Goal: Task Accomplishment & Management: Manage account settings

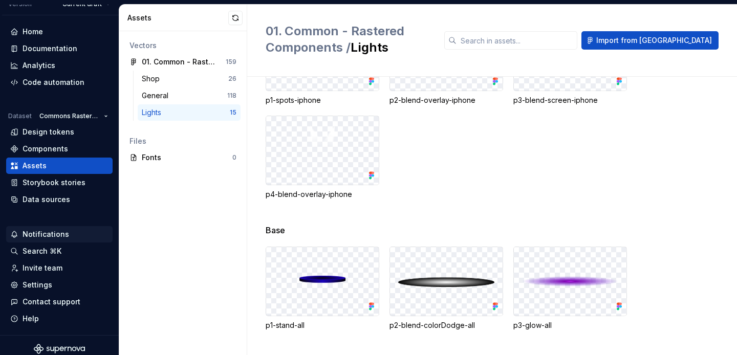
scroll to position [40, 0]
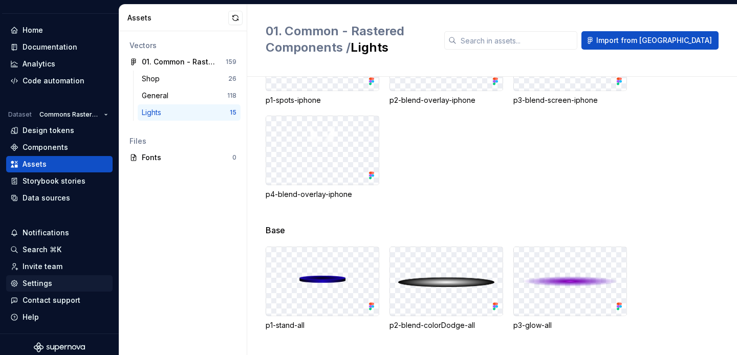
click at [47, 285] on div "Settings" at bounding box center [38, 283] width 30 height 10
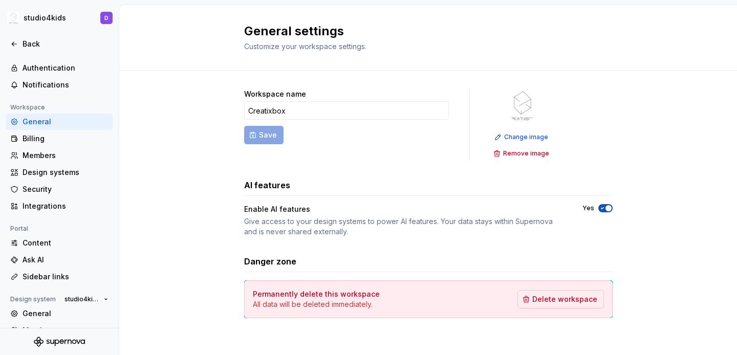
scroll to position [95, 0]
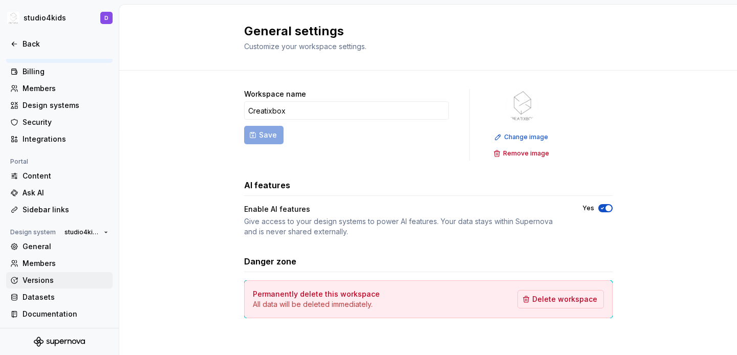
click at [46, 281] on div "Versions" at bounding box center [66, 280] width 86 height 10
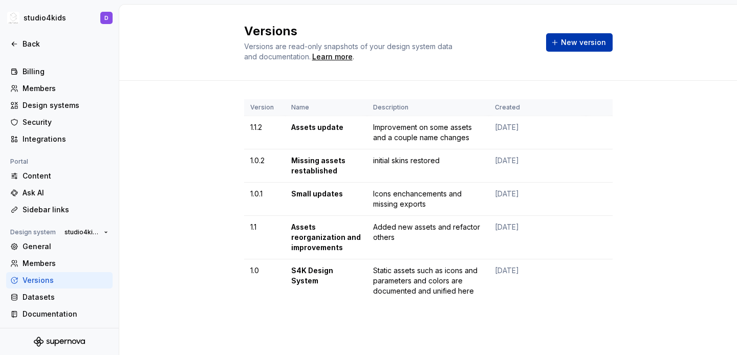
click at [563, 42] on span "New version" at bounding box center [583, 42] width 45 height 10
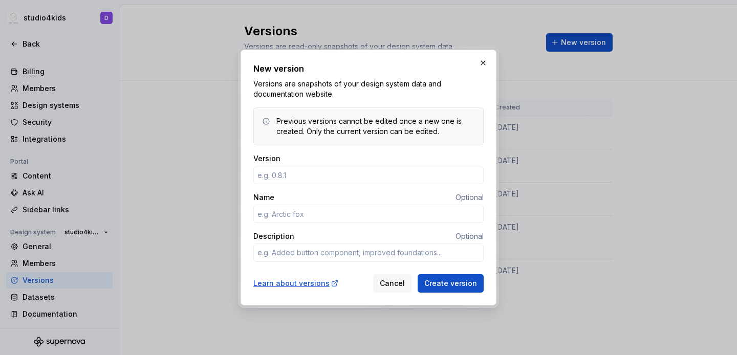
type input "1"
type textarea "*"
type input "1.1.3"
type textarea "*"
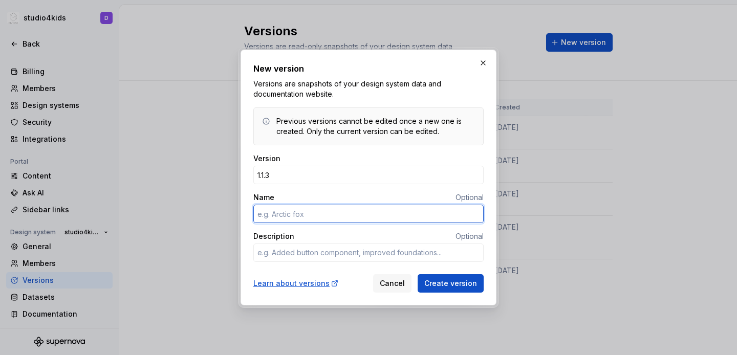
click at [307, 213] on input "Name" at bounding box center [368, 214] width 230 height 18
type input "L"
type textarea "*"
type input "Light"
type textarea "*"
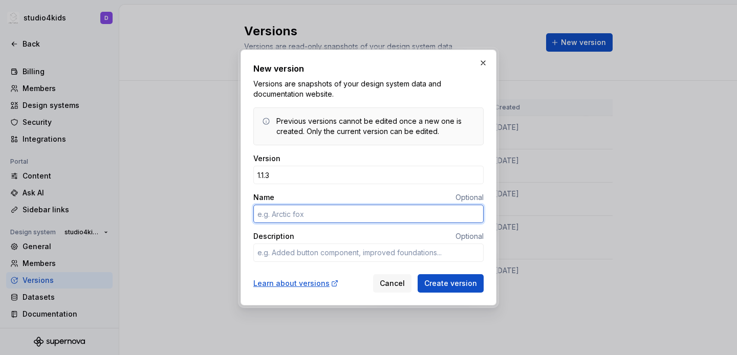
type input "M"
type textarea "*"
type input "Missing light assets added"
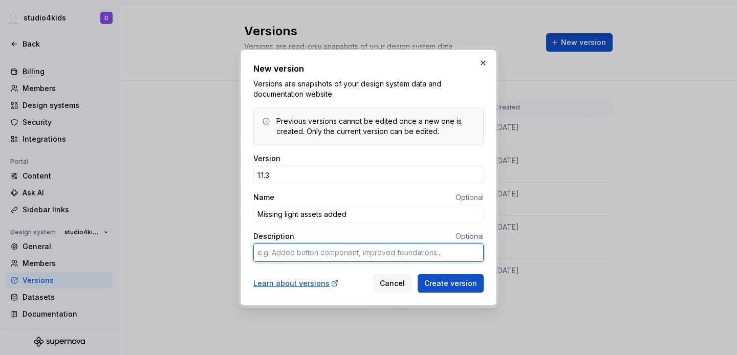
type textarea "*"
click at [423, 253] on textarea "Description" at bounding box center [368, 253] width 230 height 18
type textarea "S"
type textarea "*"
type textarea "Sp"
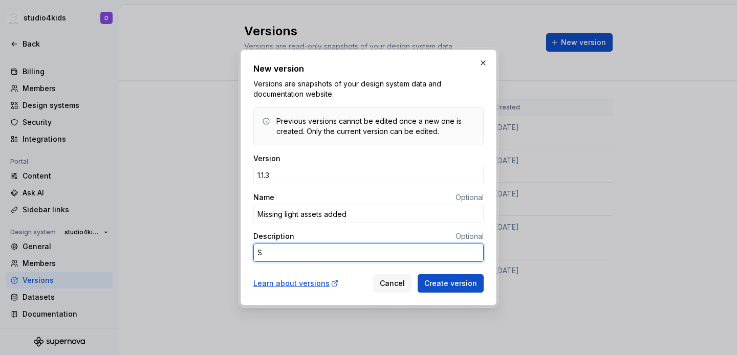
type textarea "*"
type textarea "Spr"
type textarea "*"
type textarea "Spre"
type textarea "*"
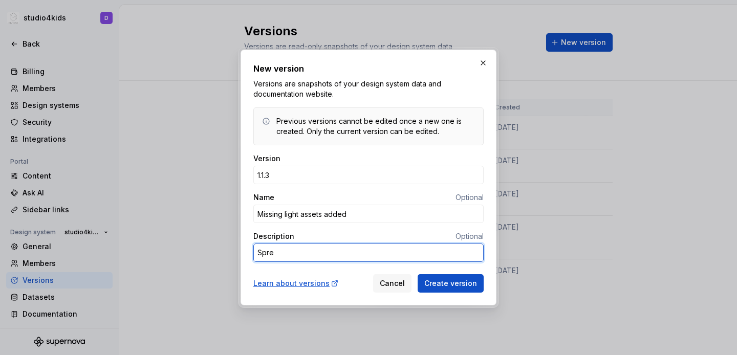
type textarea "Sprea"
type textarea "*"
type textarea "Spread"
type textarea "*"
type textarea "Spreade"
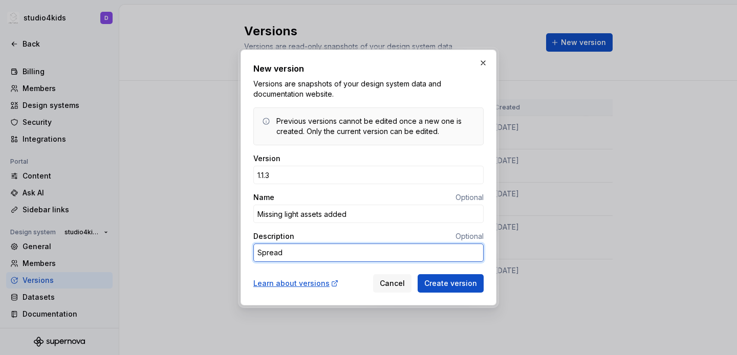
type textarea "*"
type textarea "Spreaded"
type textarea "*"
type textarea "Spreaded"
type textarea "*"
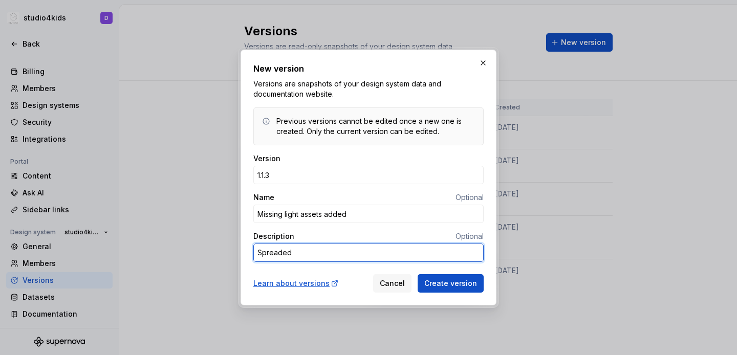
type textarea "Spreaded l"
type textarea "*"
type textarea "Spreaded li"
type textarea "*"
type textarea "Spreaded lig"
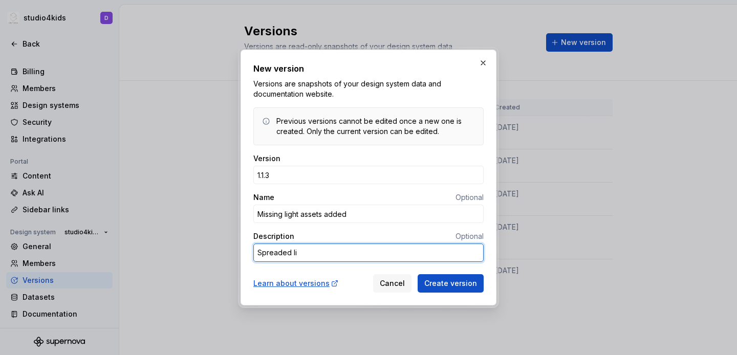
type textarea "*"
type textarea "Spreaded ligh"
type textarea "*"
type textarea "Spreaded light"
type textarea "*"
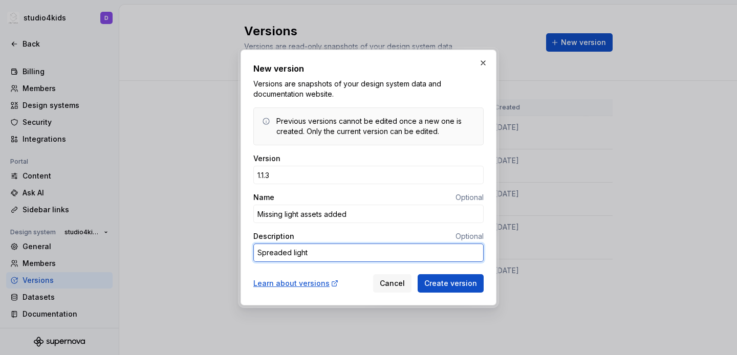
type textarea "Spreaded lights"
type textarea "*"
type textarea "Spreaded lights"
type textarea "*"
type textarea "Spreaded lights t"
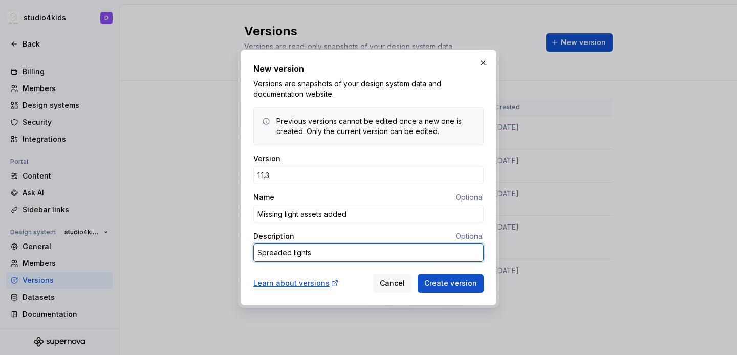
type textarea "*"
type textarea "Spreaded lights to"
type textarea "*"
type textarea "Spreaded lights to"
type textarea "*"
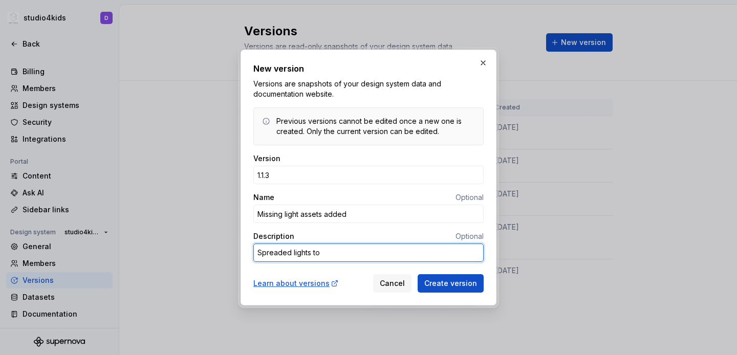
type textarea "Spreaded lights to m"
type textarea "*"
type textarea "Spreaded lights to mk"
type textarea "*"
type textarea "Spreaded lights to m"
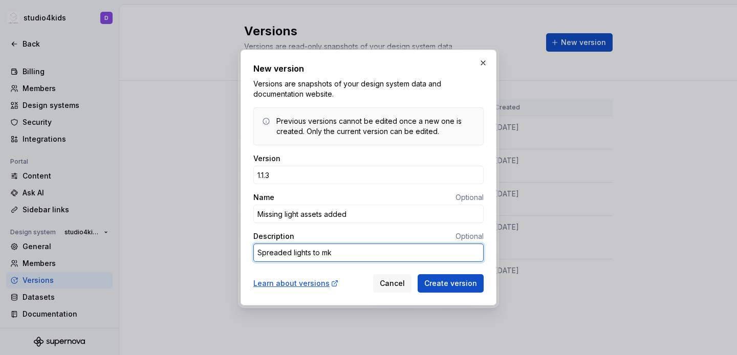
type textarea "*"
type textarea "Spreaded lights to ma"
type textarea "*"
type textarea "Spreaded lights to mak"
type textarea "*"
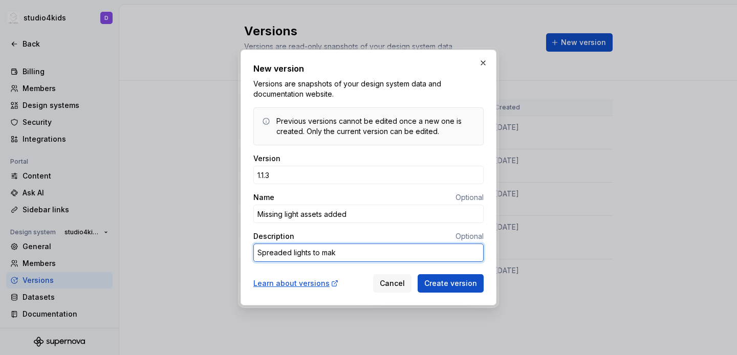
type textarea "Spreaded lights to make"
type textarea "*"
type textarea "Spreaded lights to make"
type textarea "*"
click at [311, 255] on textarea "Spreaded lights to make" at bounding box center [368, 253] width 230 height 18
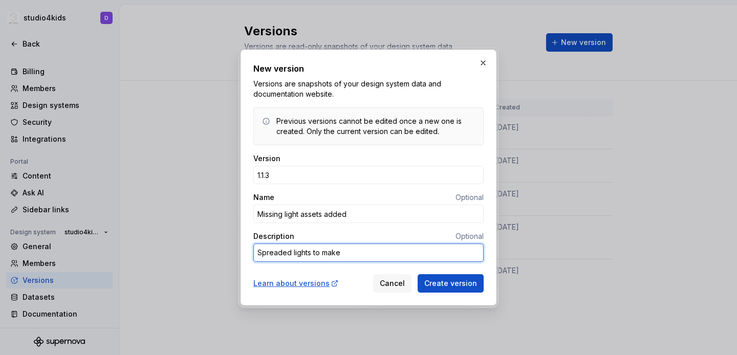
type textarea "Spreaded lights to make"
type textarea "*"
type textarea "Spreaded lights a to make"
type textarea "*"
type textarea "Spreaded lights as to make"
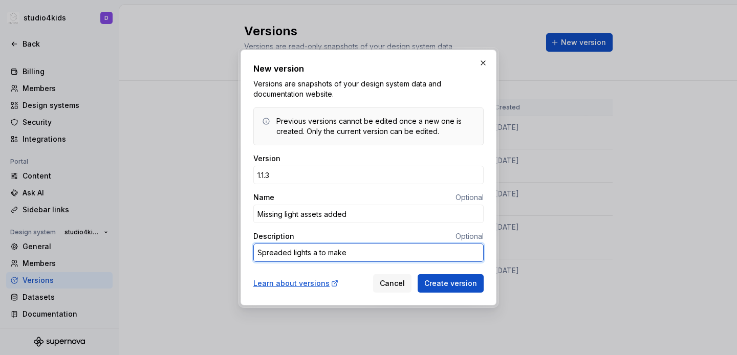
type textarea "*"
type textarea "Spreaded lights as to make"
type textarea "*"
type textarea "Spreaded lights as p to make"
type textarea "*"
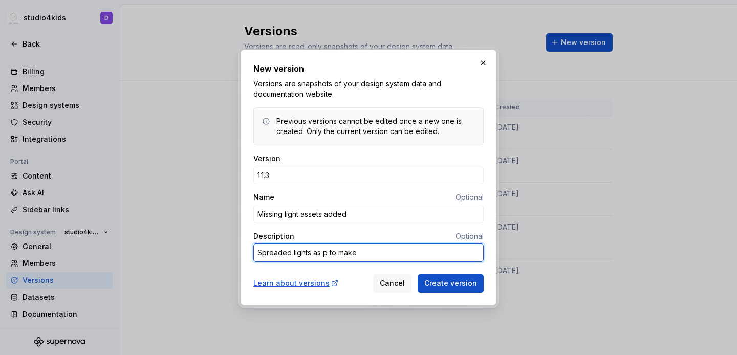
type textarea "Spreaded lights as pn to make"
type textarea "*"
type textarea "Spreaded lights as png to make"
type textarea "*"
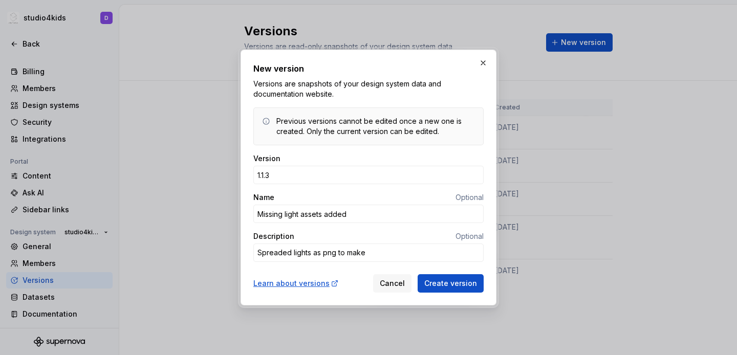
click at [378, 237] on div "Description Optional" at bounding box center [368, 236] width 230 height 10
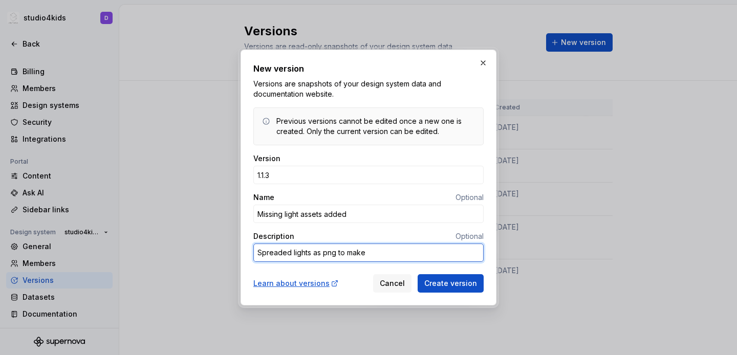
click at [380, 253] on textarea "Spreaded lights as png to make" at bounding box center [368, 253] width 230 height 18
click at [380, 255] on textarea "Spreaded lights as png to make" at bounding box center [368, 253] width 230 height 18
type textarea "Spreaded lights as png to make t"
type textarea "*"
type textarea "Spreaded lights as png to make th"
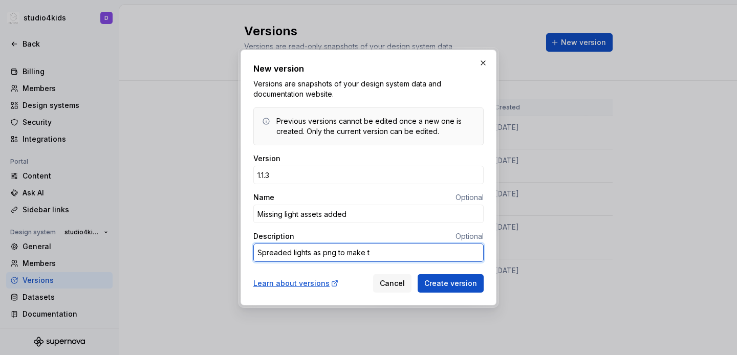
type textarea "*"
type textarea "Spreaded lights as png to make the"
type textarea "*"
type textarea "Spreaded lights as png to make them"
type textarea "*"
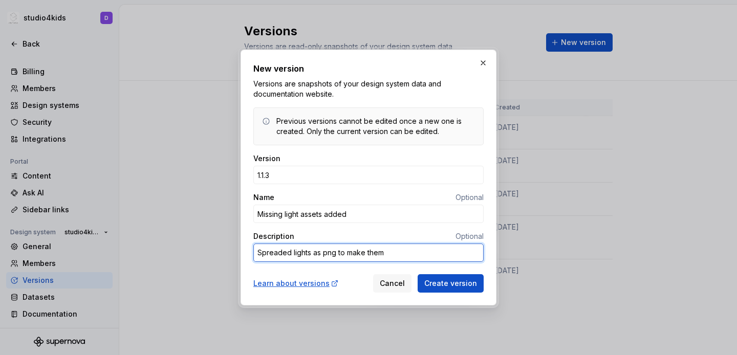
type textarea "Spreaded lights as png to make them"
type textarea "*"
click at [438, 248] on textarea "Spreaded lights as png to make them" at bounding box center [368, 253] width 230 height 18
click at [463, 255] on textarea "Spreaded lights as png to make them" at bounding box center [368, 253] width 230 height 18
type textarea "Spreaded lights as png to make them b"
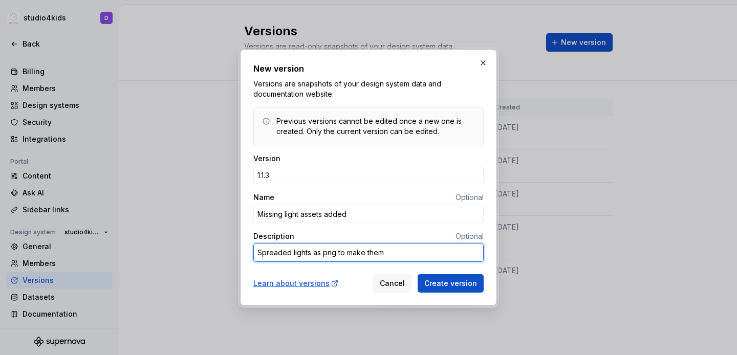
type textarea "*"
type textarea "Spreaded lights as png to make them bl"
type textarea "*"
type textarea "Spreaded lights as png to make them ble"
type textarea "*"
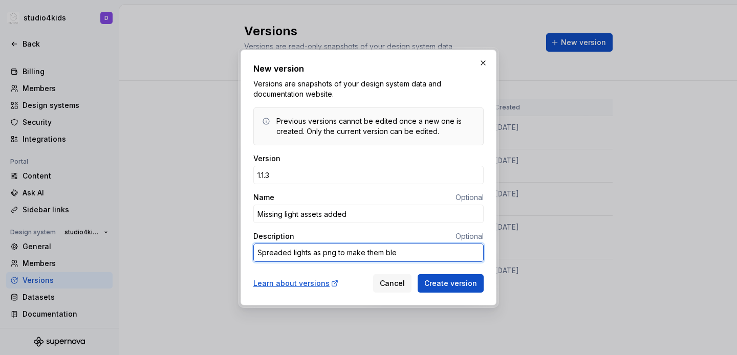
type textarea "Spreaded lights as png to make them blen"
type textarea "*"
type textarea "Spreaded lights as png to make them blend"
type textarea "*"
type textarea "Spreaded lights as png to make them [PERSON_NAME]"
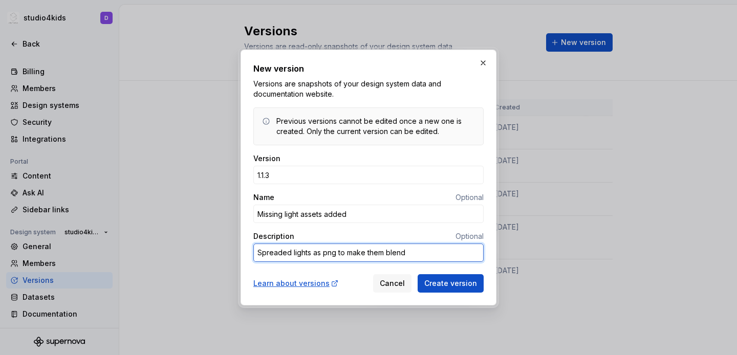
type textarea "*"
type textarea "Spreaded lights as png to make them blendab"
type textarea "*"
type textarea "Spreaded lights as png to make them blendabl"
type textarea "*"
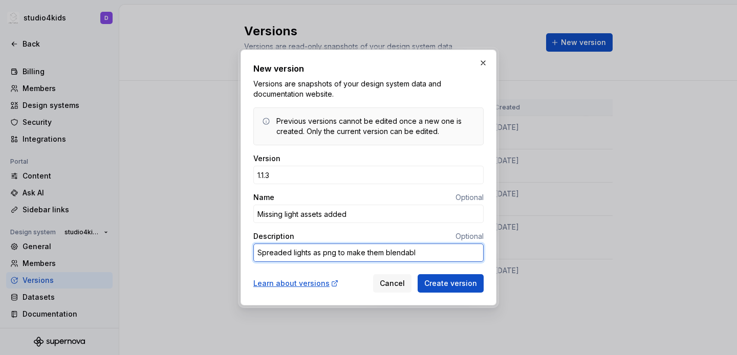
type textarea "Spreaded lights as png to make them blendable"
type textarea "*"
type textarea "Spreaded lights as png to make them blendable"
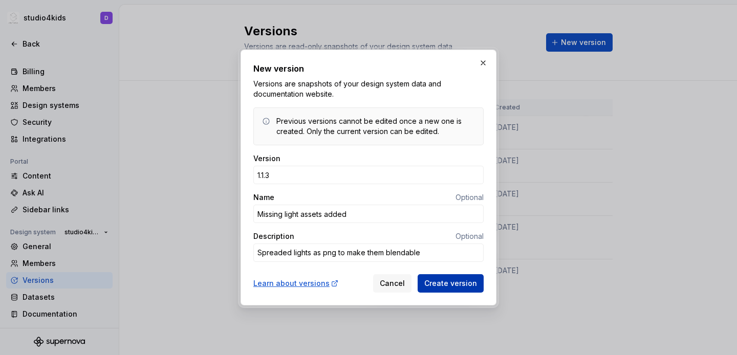
click at [468, 282] on span "Create version" at bounding box center [450, 283] width 53 height 10
type textarea "*"
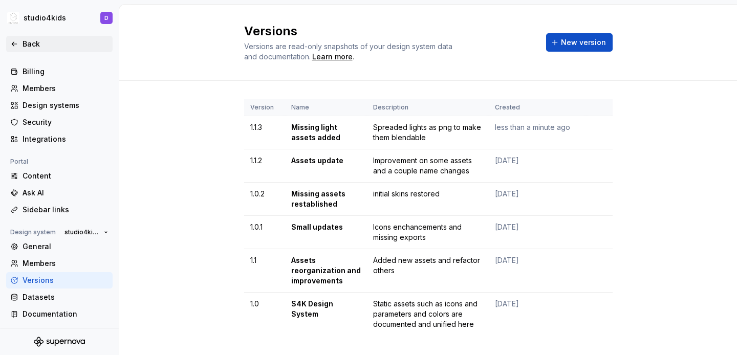
click at [18, 41] on icon at bounding box center [14, 44] width 8 height 8
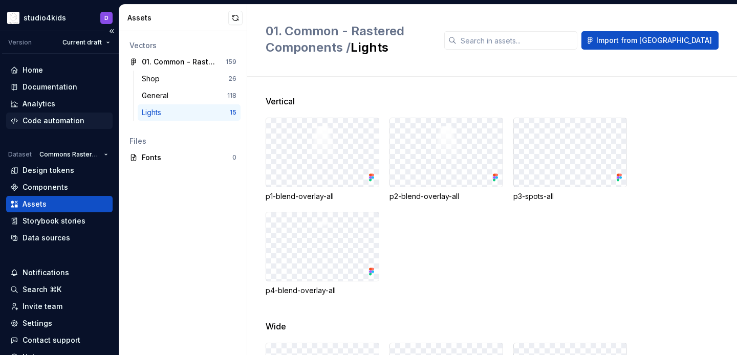
click at [43, 118] on div "Code automation" at bounding box center [54, 121] width 62 height 10
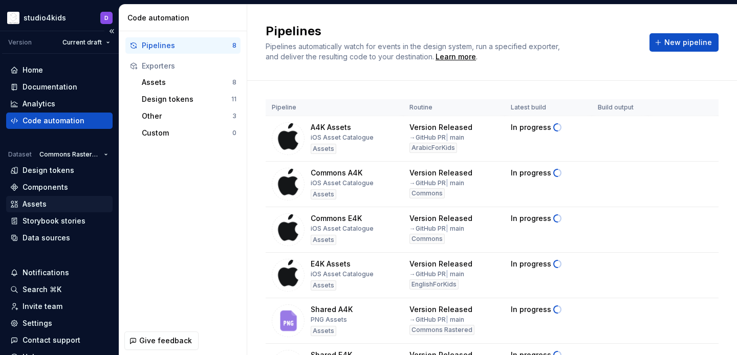
click at [59, 205] on div "Assets" at bounding box center [59, 204] width 98 height 10
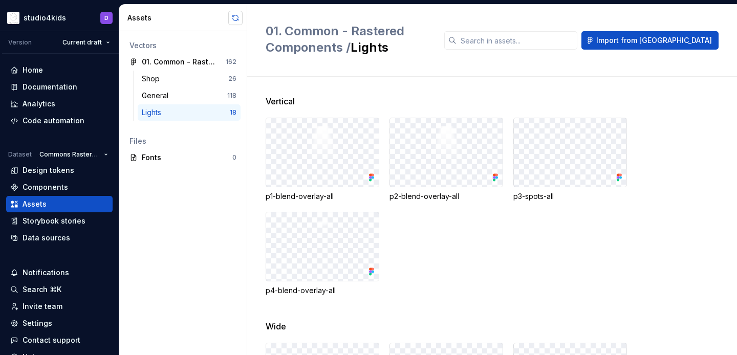
click at [234, 14] on button "button" at bounding box center [235, 18] width 14 height 14
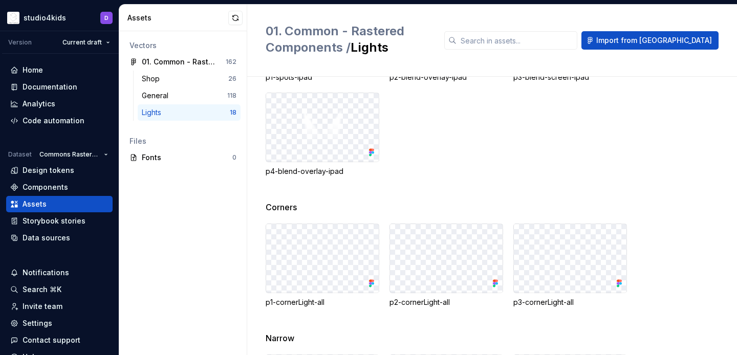
scroll to position [659, 0]
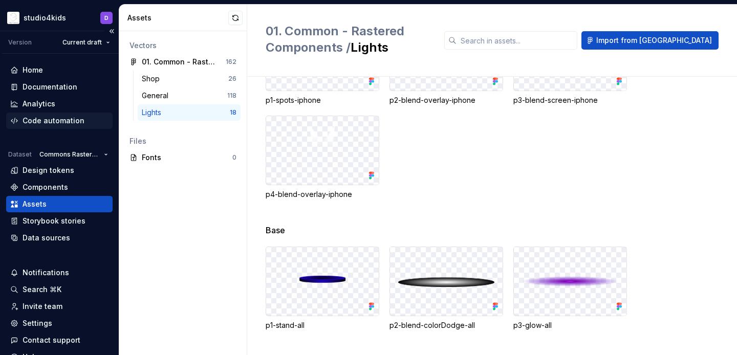
click at [69, 120] on div "Code automation" at bounding box center [54, 121] width 62 height 10
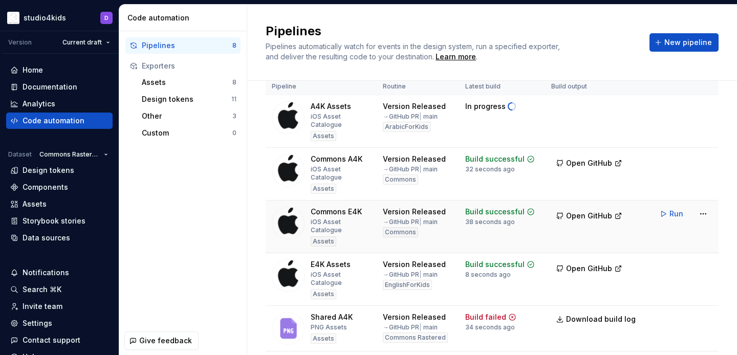
scroll to position [77, 0]
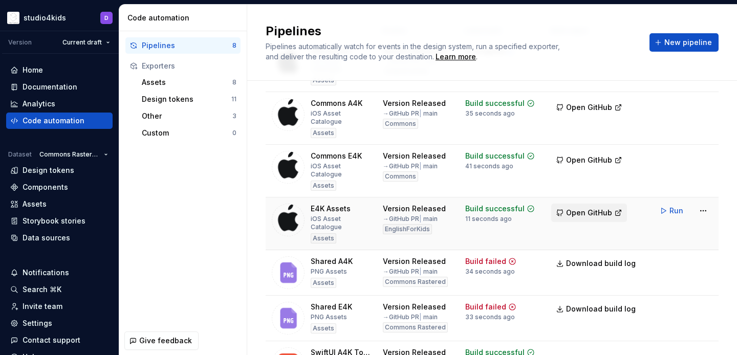
click at [593, 208] on span "Open GitHub" at bounding box center [589, 213] width 46 height 10
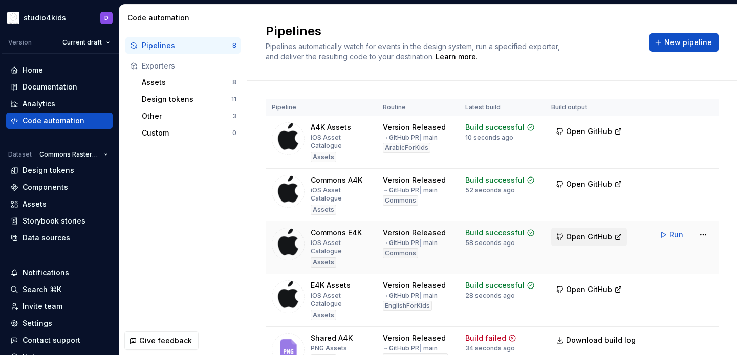
scroll to position [11, 0]
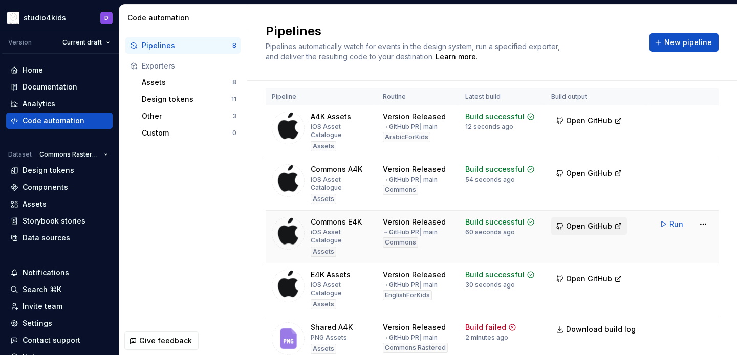
click at [573, 221] on span "Open GitHub" at bounding box center [589, 226] width 46 height 10
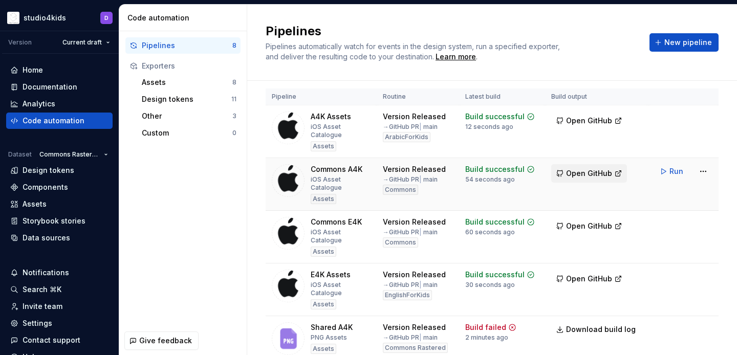
click at [575, 168] on span "Open GitHub" at bounding box center [589, 173] width 46 height 10
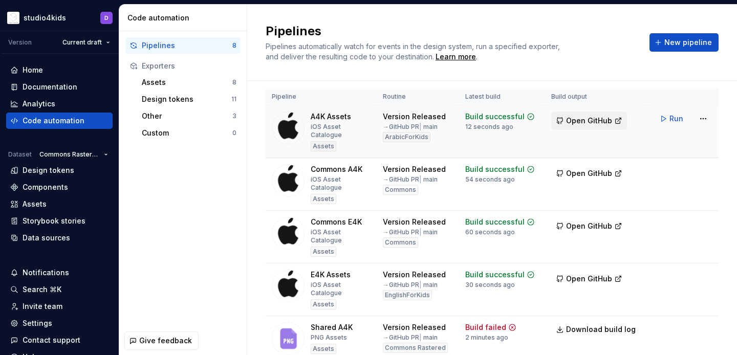
click at [589, 117] on span "Open GitHub" at bounding box center [589, 121] width 46 height 10
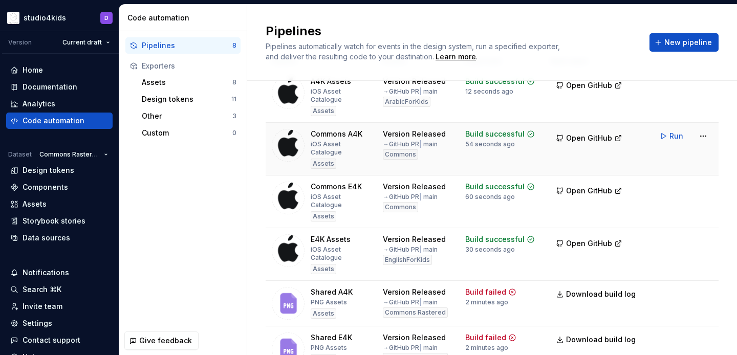
scroll to position [147, 0]
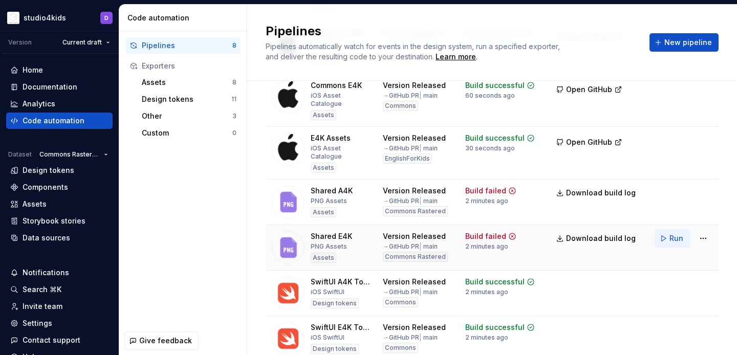
click at [679, 233] on span "Run" at bounding box center [676, 238] width 14 height 10
click at [677, 188] on span "Run" at bounding box center [676, 193] width 14 height 10
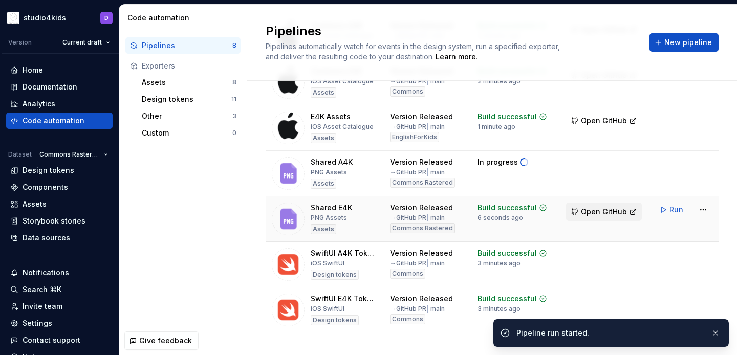
click at [609, 213] on span "Open GitHub" at bounding box center [604, 212] width 46 height 10
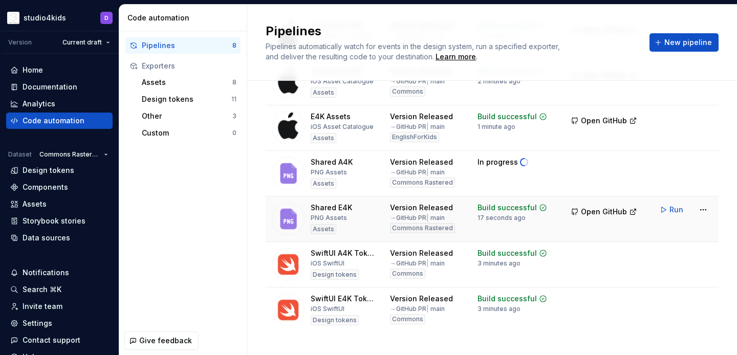
scroll to position [139, 0]
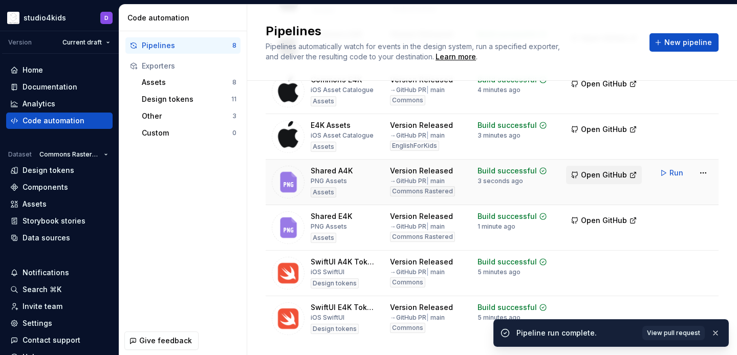
click at [581, 172] on button "Open GitHub" at bounding box center [604, 175] width 76 height 18
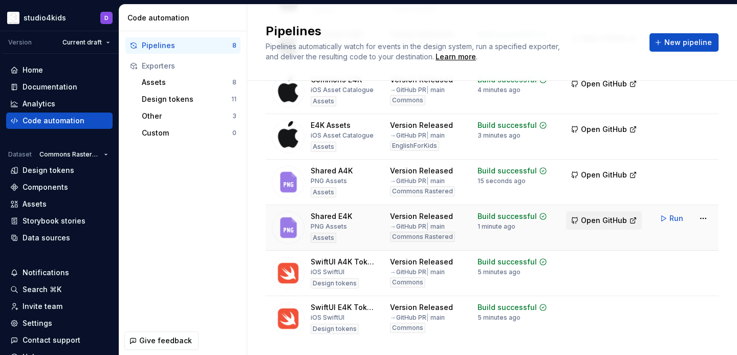
click at [603, 225] on span "Open GitHub" at bounding box center [604, 220] width 46 height 10
click at [588, 132] on span "Open GitHub" at bounding box center [604, 129] width 46 height 10
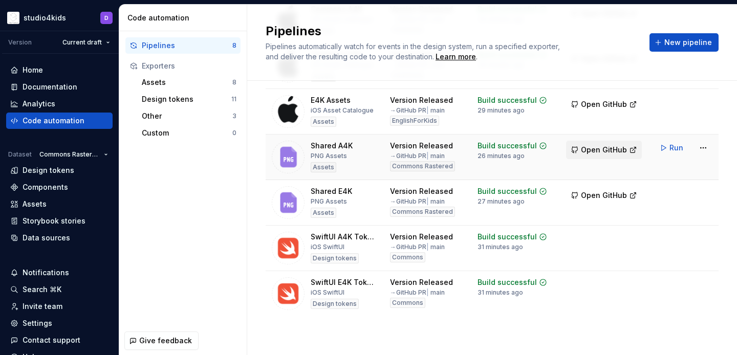
click at [587, 146] on span "Open GitHub" at bounding box center [604, 150] width 46 height 10
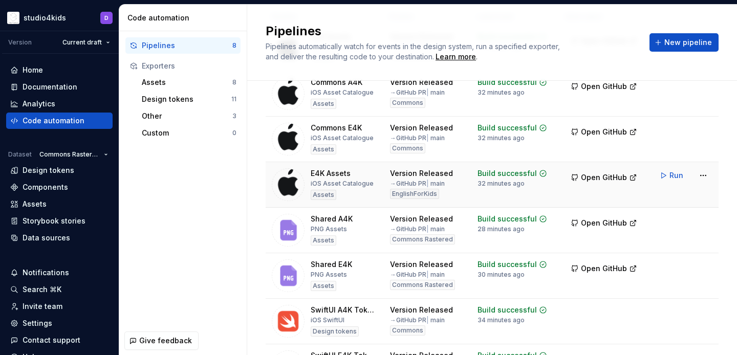
scroll to position [142, 0]
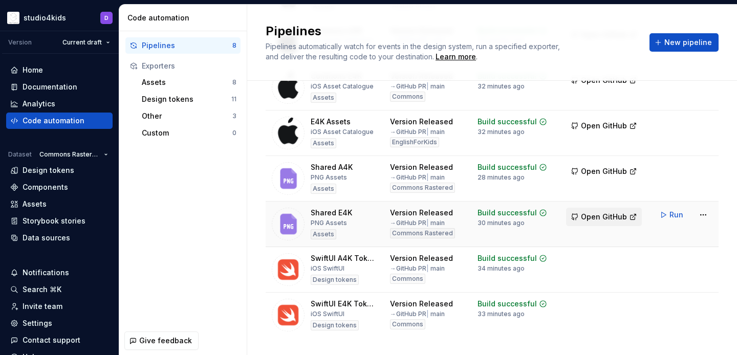
click at [592, 212] on span "Open GitHub" at bounding box center [604, 217] width 46 height 10
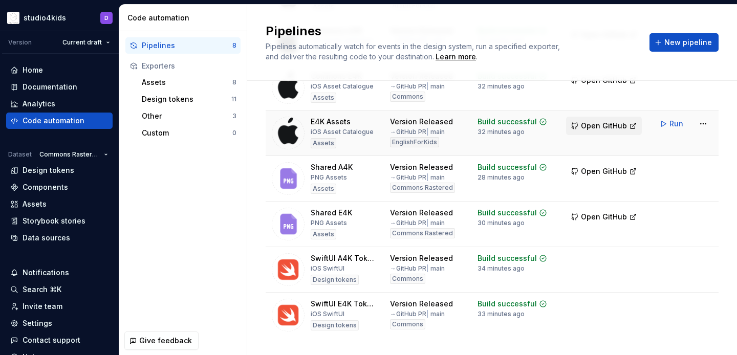
click at [610, 126] on span "Open GitHub" at bounding box center [604, 126] width 46 height 10
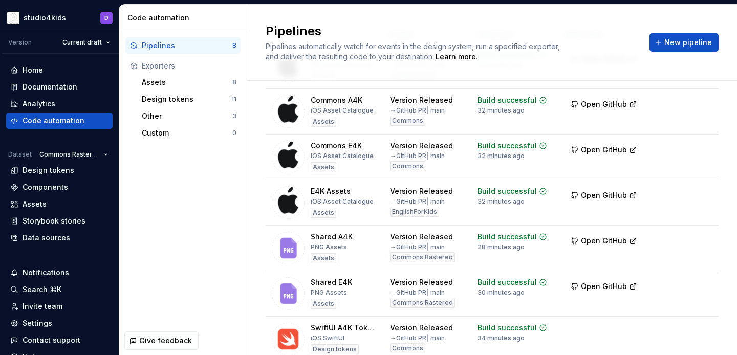
scroll to position [81, 0]
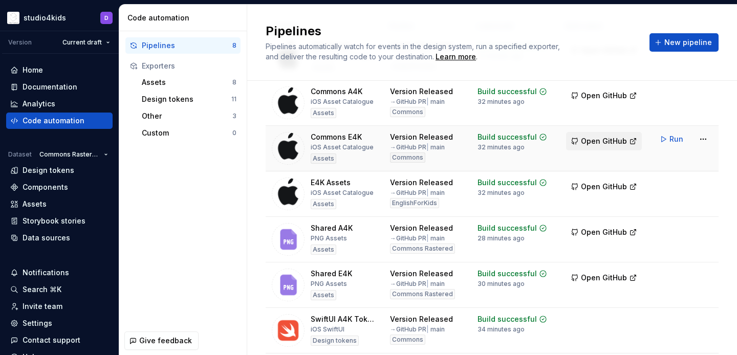
click at [594, 140] on span "Open GitHub" at bounding box center [604, 141] width 46 height 10
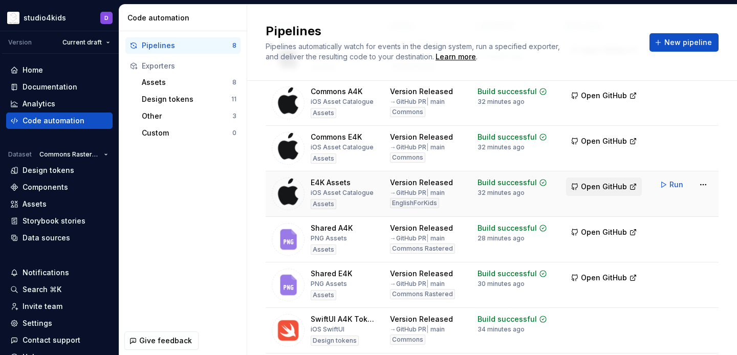
click at [610, 186] on span "Open GitHub" at bounding box center [604, 187] width 46 height 10
